Goal: Complete application form

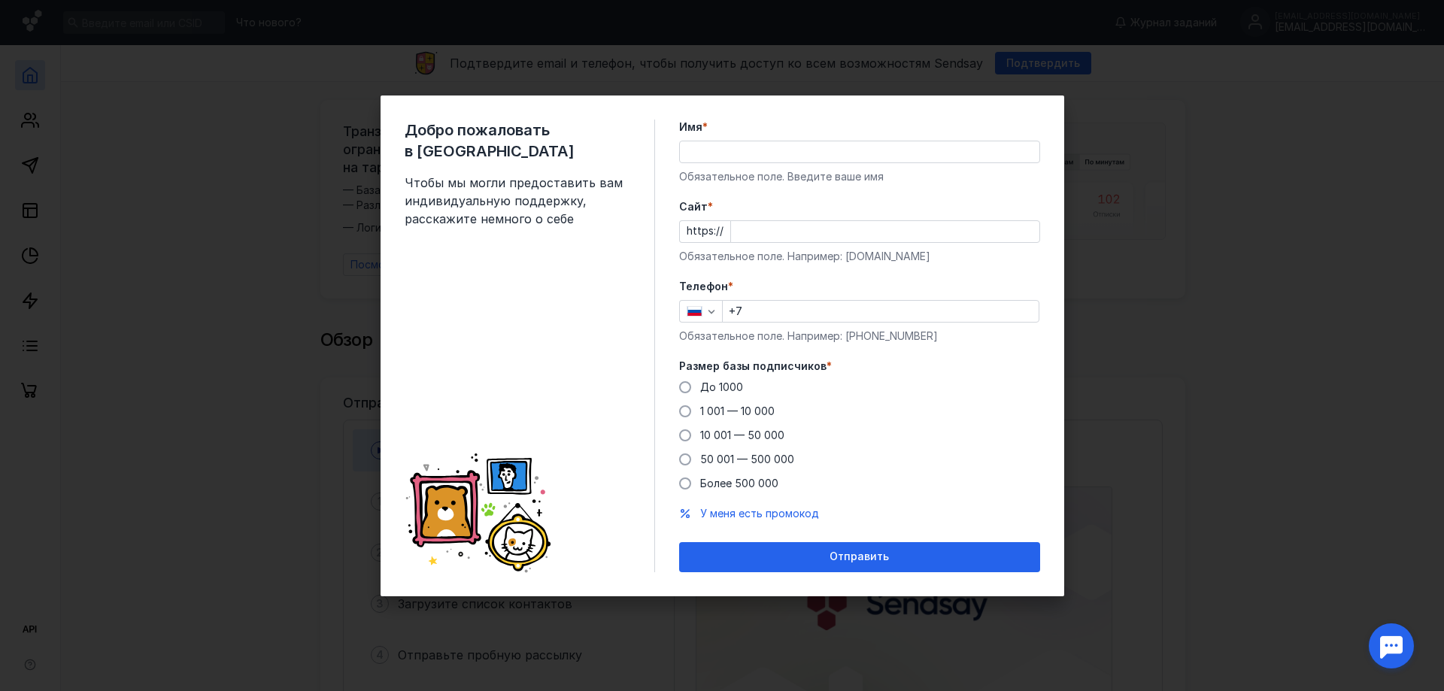
click at [700, 208] on span "Cайт" at bounding box center [693, 206] width 29 height 15
click at [731, 221] on input "Cайт *" at bounding box center [885, 231] width 308 height 21
click at [708, 208] on div "Cайт * https:// Обязательное поле. Например: [DOMAIN_NAME]" at bounding box center [859, 231] width 361 height 65
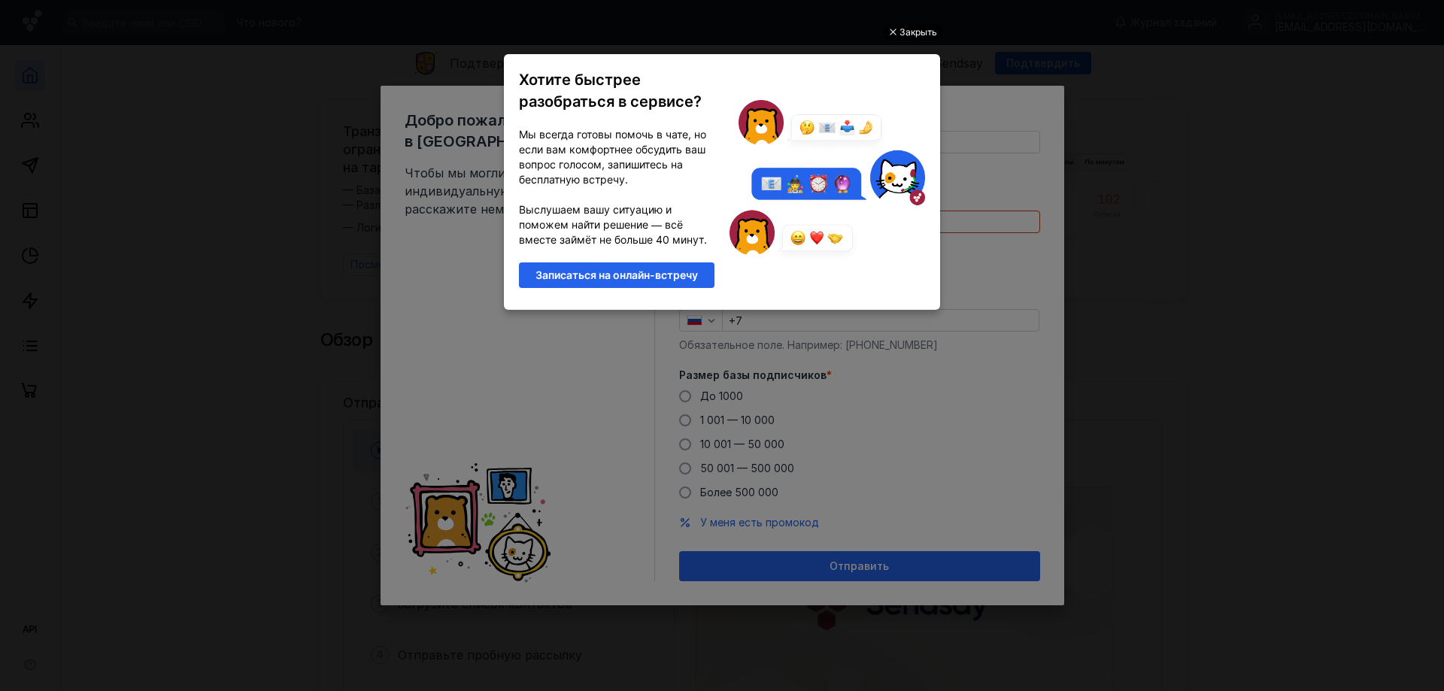
click at [914, 36] on div "Закрыть" at bounding box center [918, 32] width 38 height 17
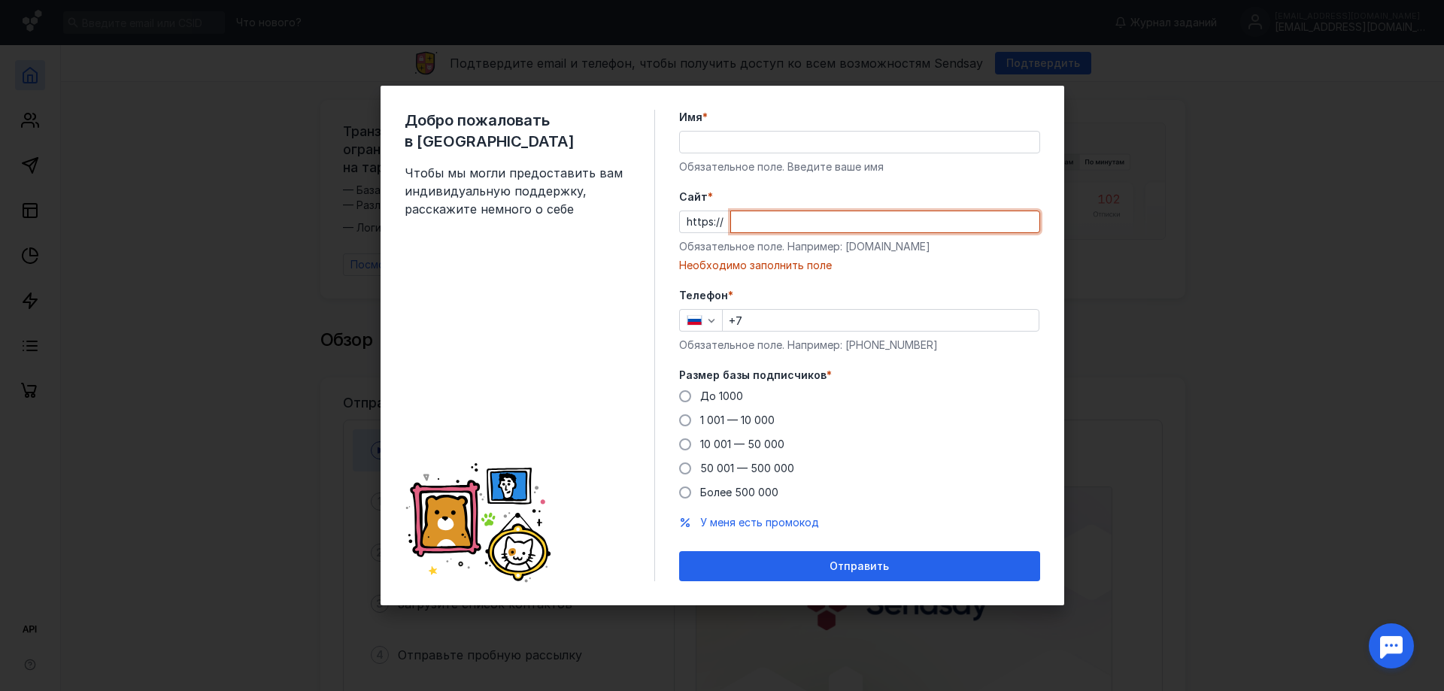
click at [764, 224] on input "Cайт *" at bounding box center [885, 221] width 308 height 21
drag, startPoint x: 917, startPoint y: 245, endPoint x: 844, endPoint y: 247, distance: 72.2
click at [844, 247] on div "Обязательное поле. Например: [DOMAIN_NAME]" at bounding box center [859, 246] width 361 height 15
copy div "[DOMAIN_NAME]"
click at [784, 209] on div "Cайт * https:// Обязательное поле. Например: [DOMAIN_NAME] Необходимо заполнить…" at bounding box center [859, 230] width 361 height 83
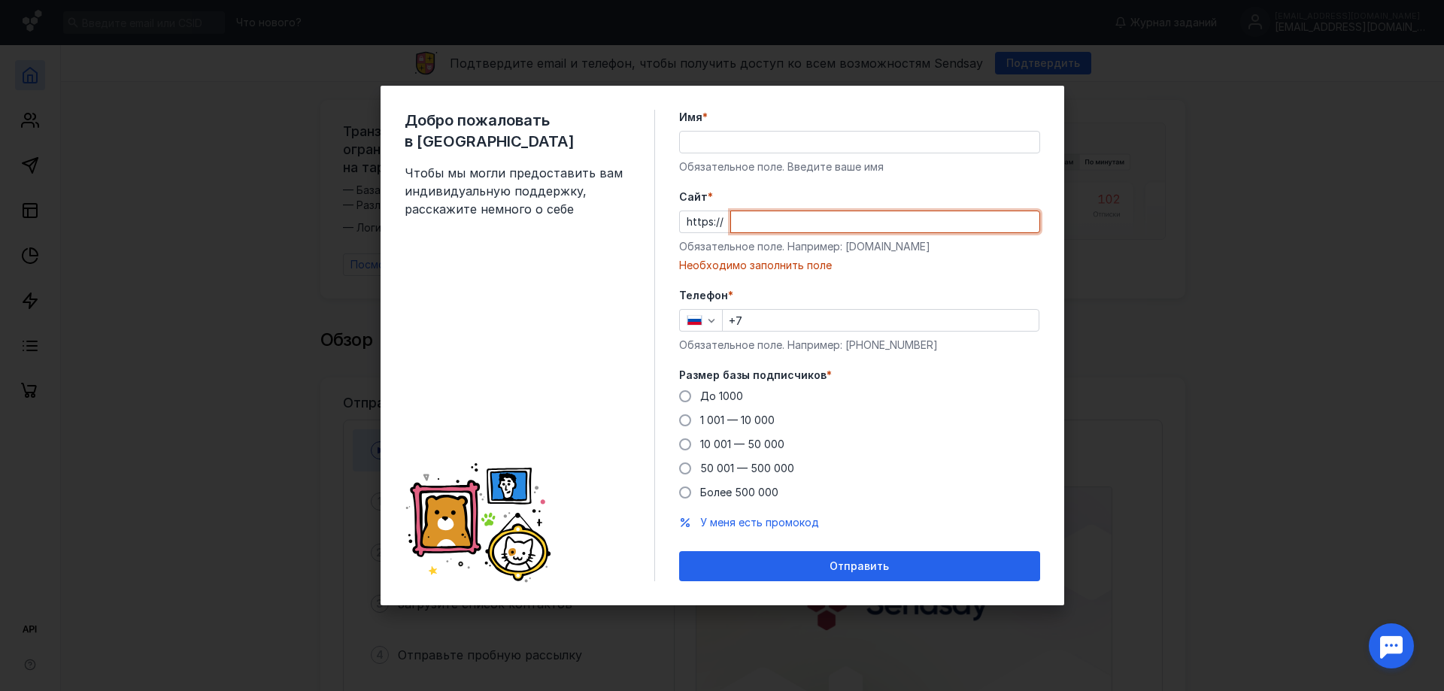
click at [784, 215] on input "Cайт *" at bounding box center [885, 221] width 308 height 21
paste input "[DOMAIN_NAME]"
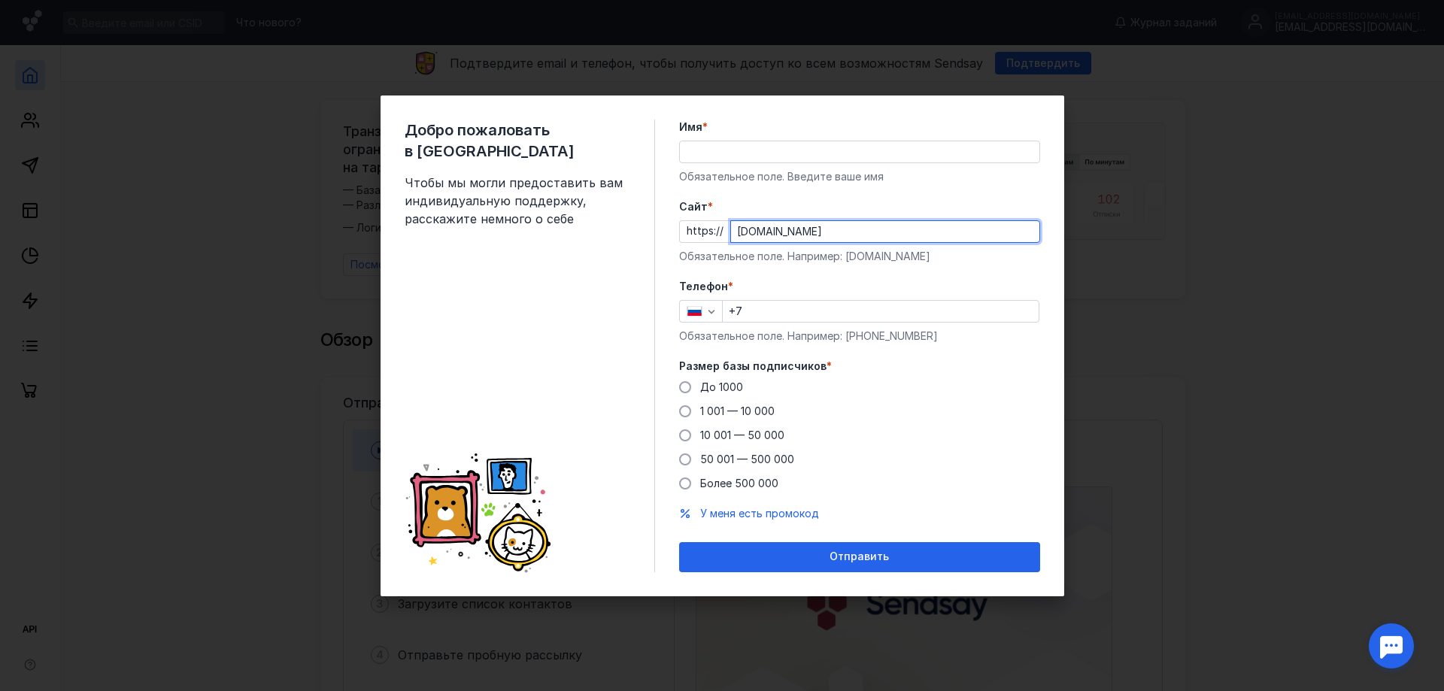
type input "[DOMAIN_NAME]"
click at [892, 258] on div "Обязательное поле. Например: [DOMAIN_NAME]" at bounding box center [859, 256] width 361 height 15
click at [958, 292] on label "Телефон *" at bounding box center [859, 286] width 361 height 15
click at [947, 310] on input "+7" at bounding box center [881, 311] width 316 height 21
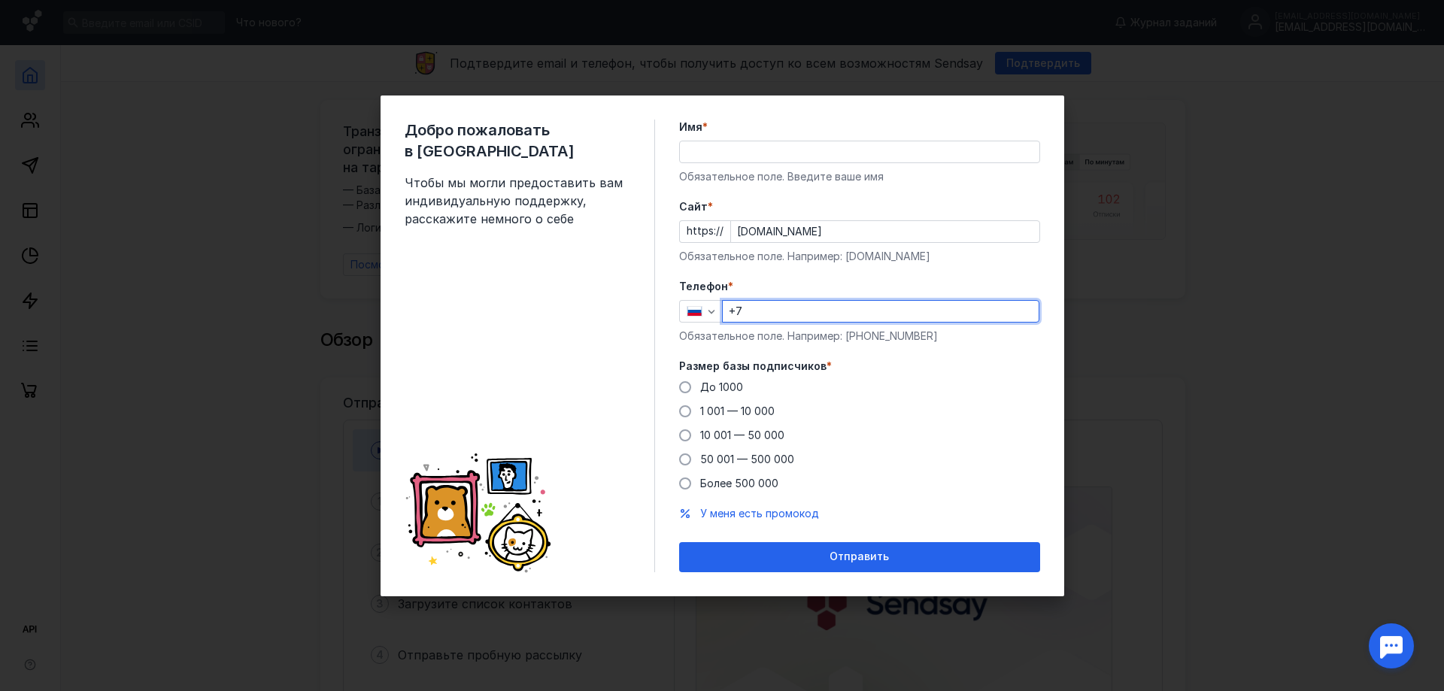
click at [947, 311] on input "+7" at bounding box center [881, 311] width 316 height 21
